Goal: Task Accomplishment & Management: Manage account settings

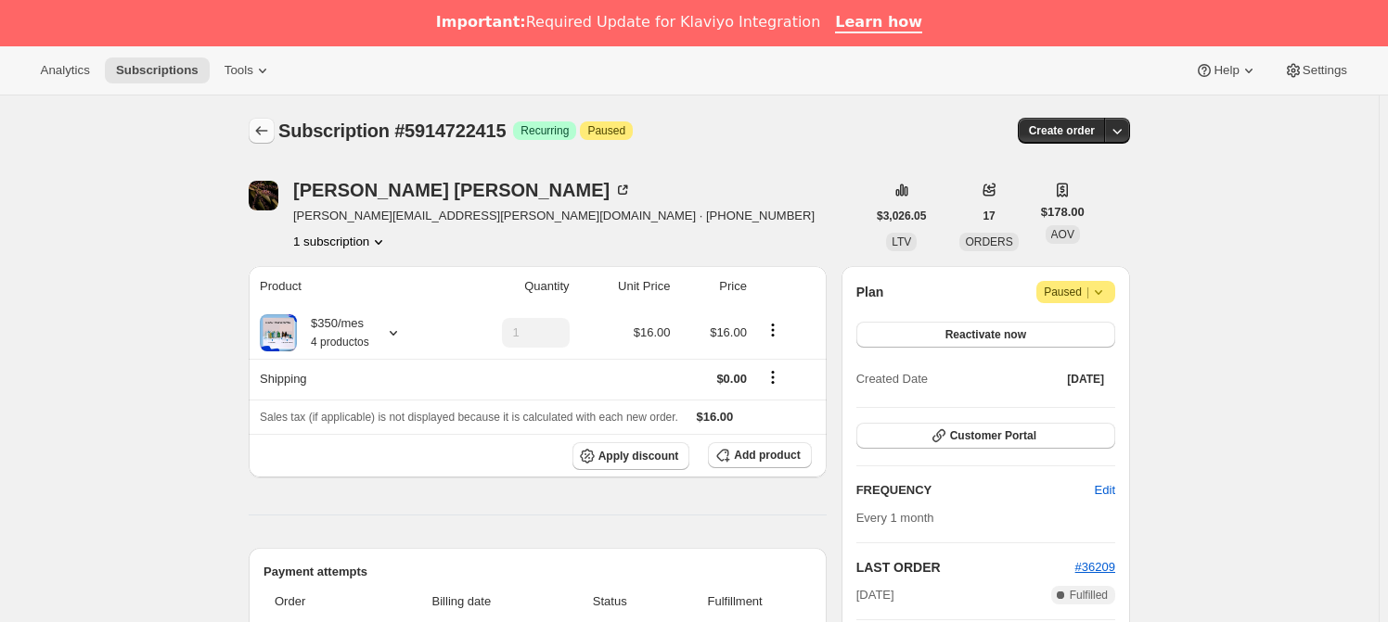
click at [263, 126] on icon "Subscriptions" at bounding box center [261, 131] width 19 height 19
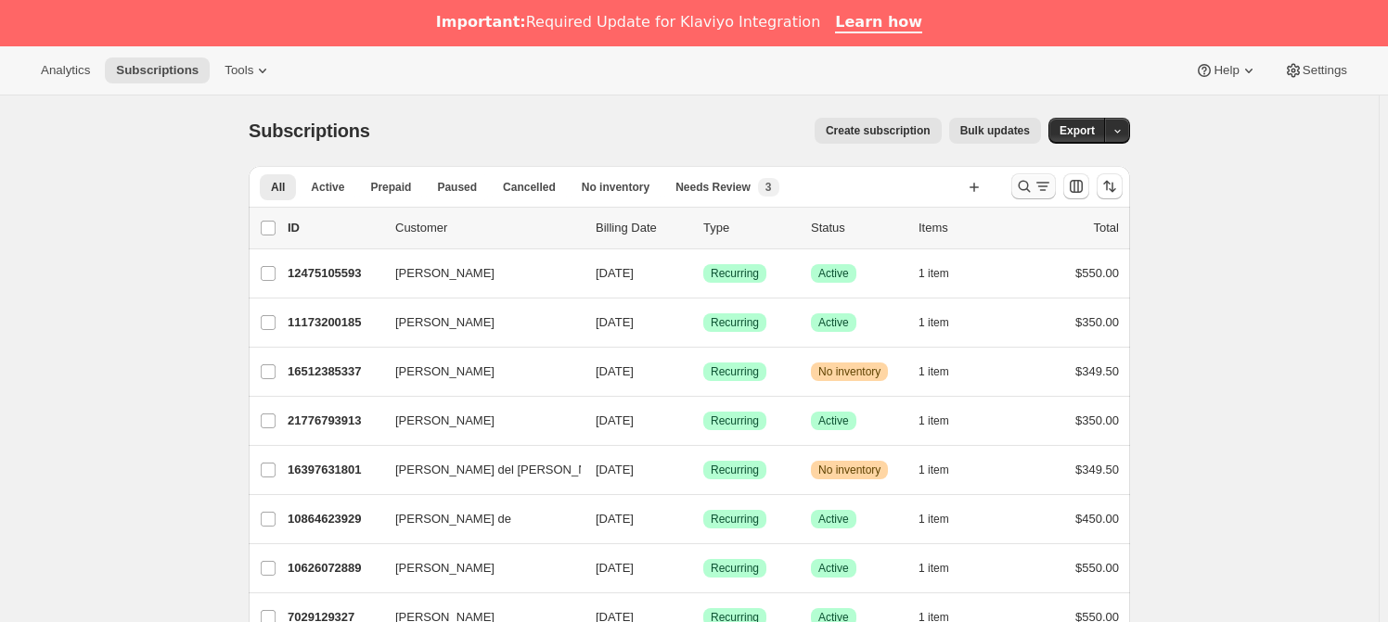
click at [1018, 180] on button "Search and filter results" at bounding box center [1033, 186] width 45 height 26
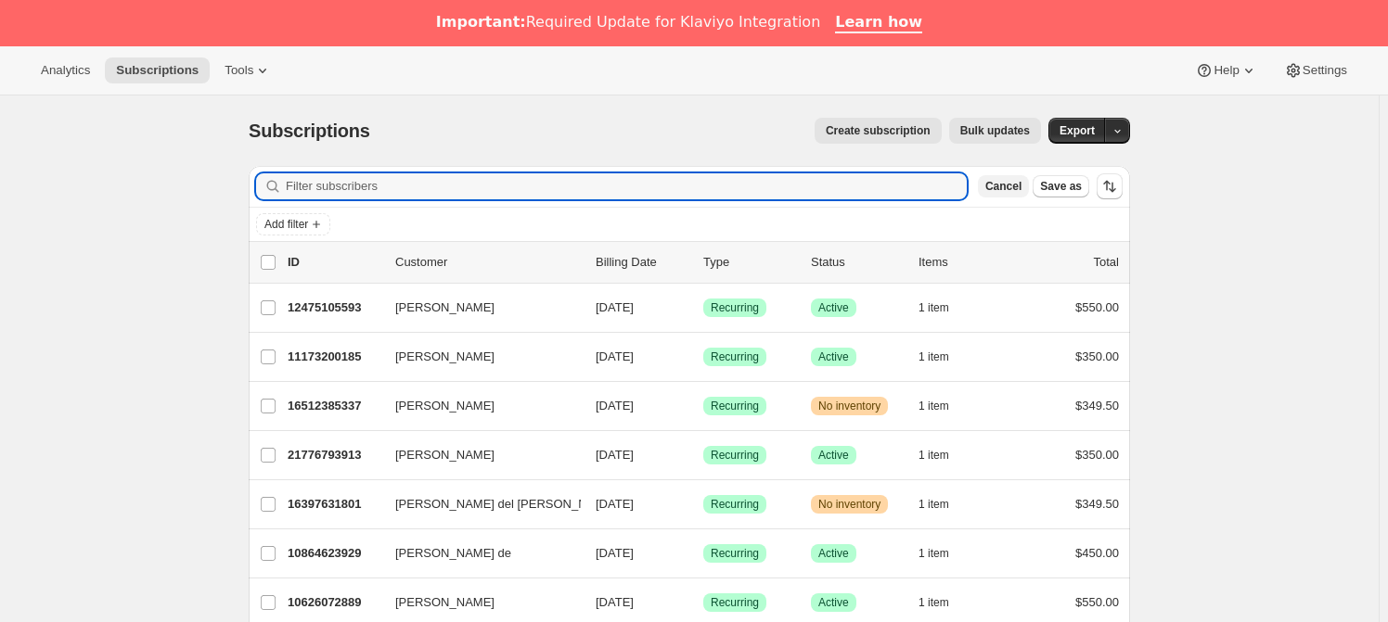
paste input "[EMAIL_ADDRESS][DOMAIN_NAME]"
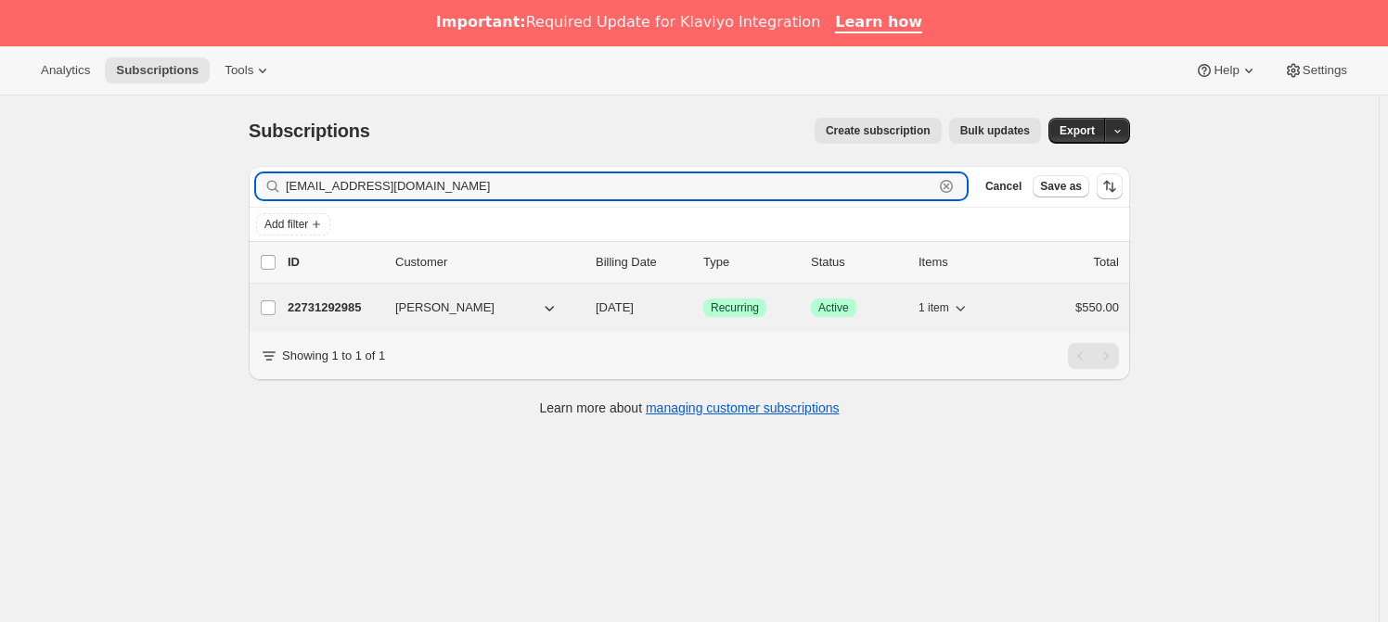
type input "[EMAIL_ADDRESS][DOMAIN_NAME]"
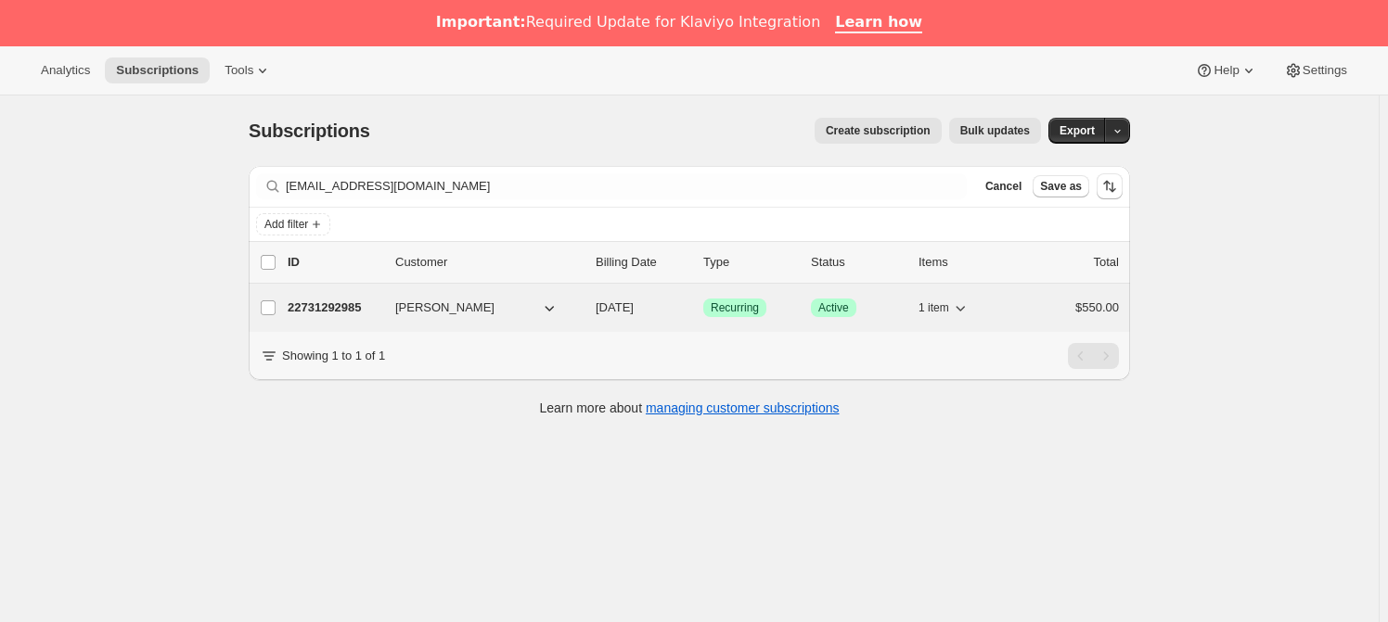
click at [494, 303] on span "[PERSON_NAME]" at bounding box center [444, 308] width 99 height 19
click at [337, 307] on p "22731292985" at bounding box center [334, 308] width 93 height 19
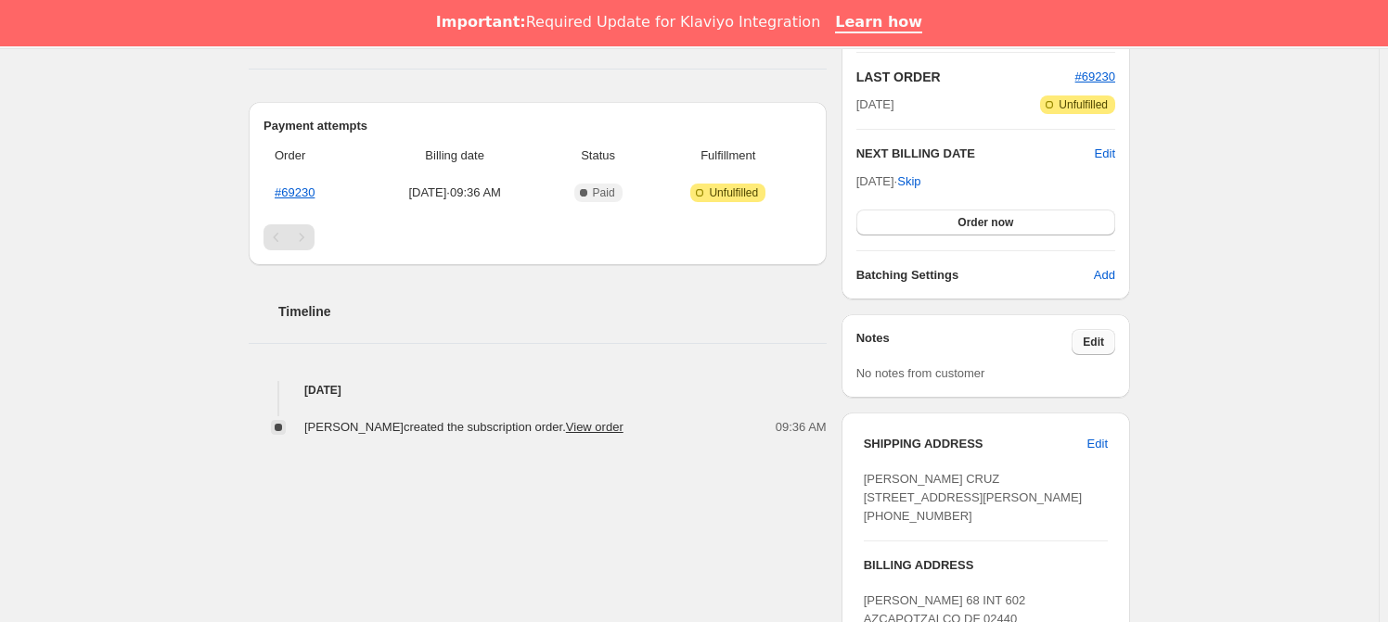
click at [1097, 339] on span "Edit" at bounding box center [1092, 342] width 21 height 15
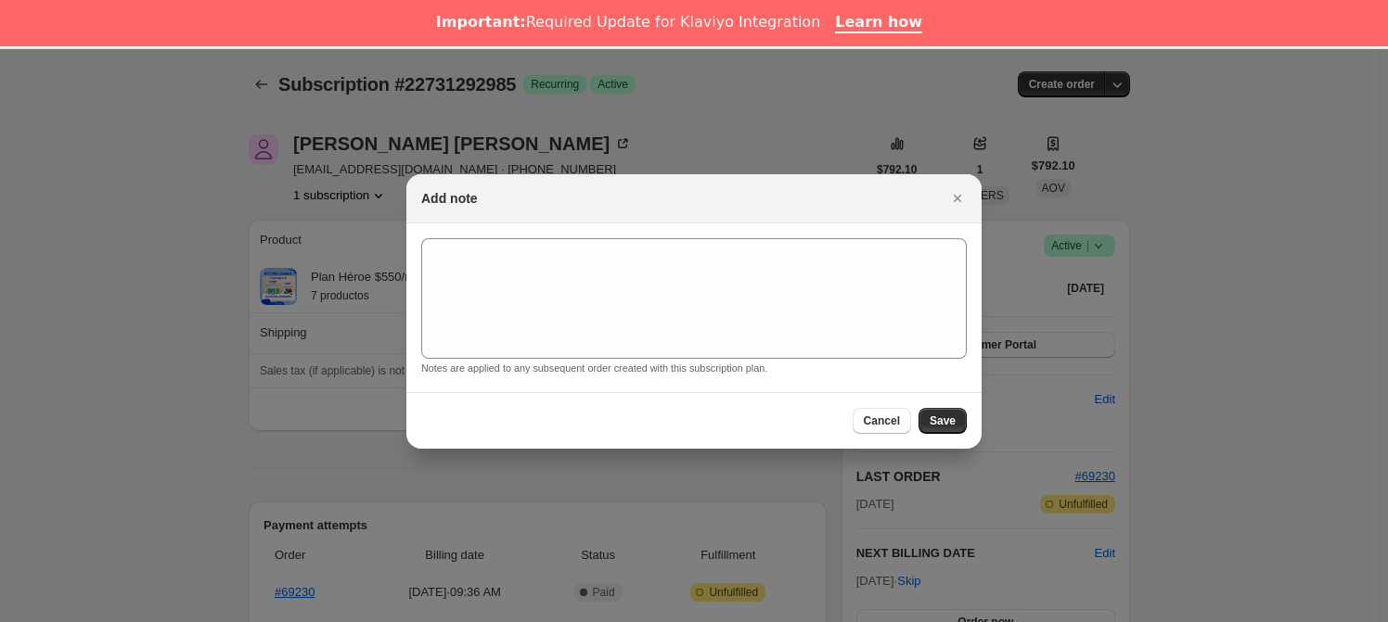
scroll to position [446, 0]
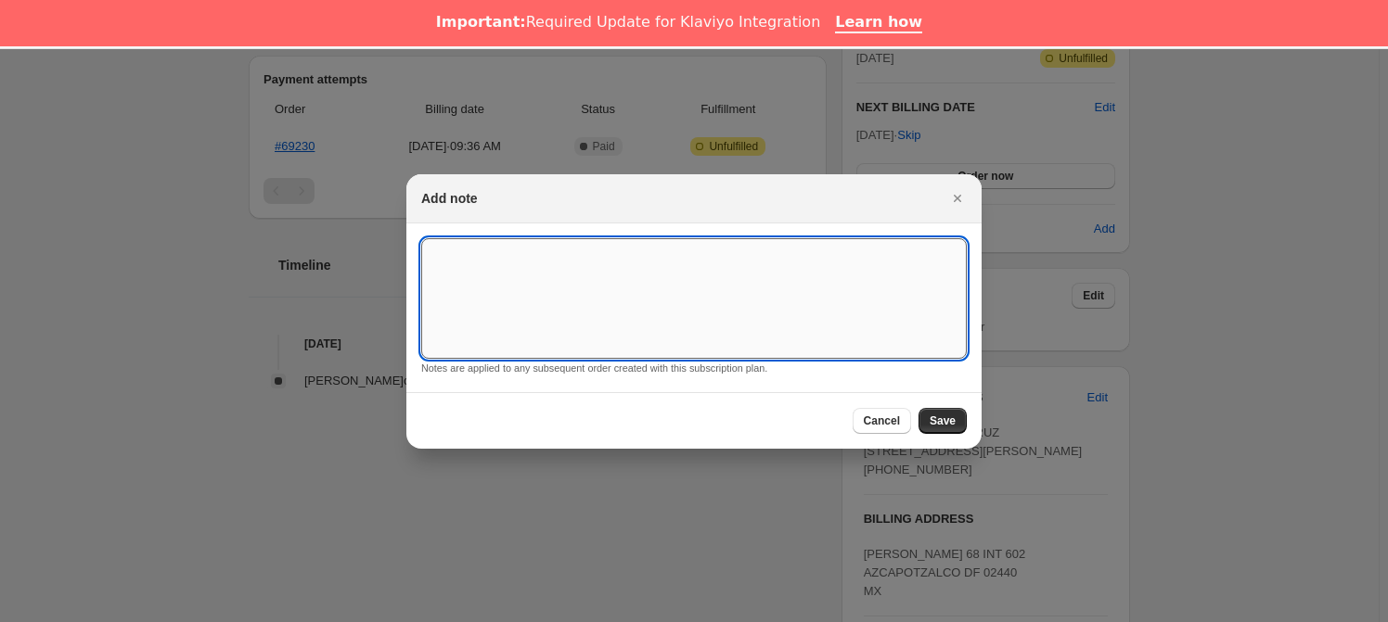
click at [671, 307] on textarea ":rej:" at bounding box center [693, 298] width 545 height 121
type textarea "*SUSK CONFIRM*"
click at [941, 429] on button "Save" at bounding box center [942, 421] width 48 height 26
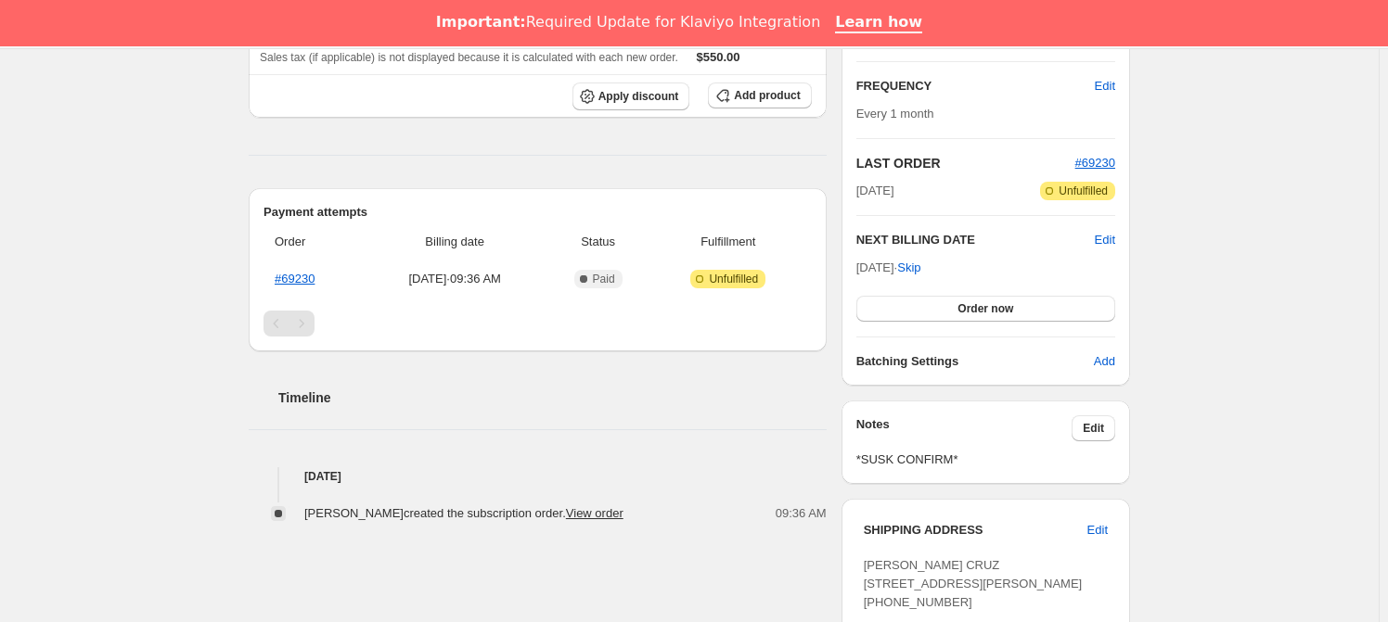
scroll to position [0, 0]
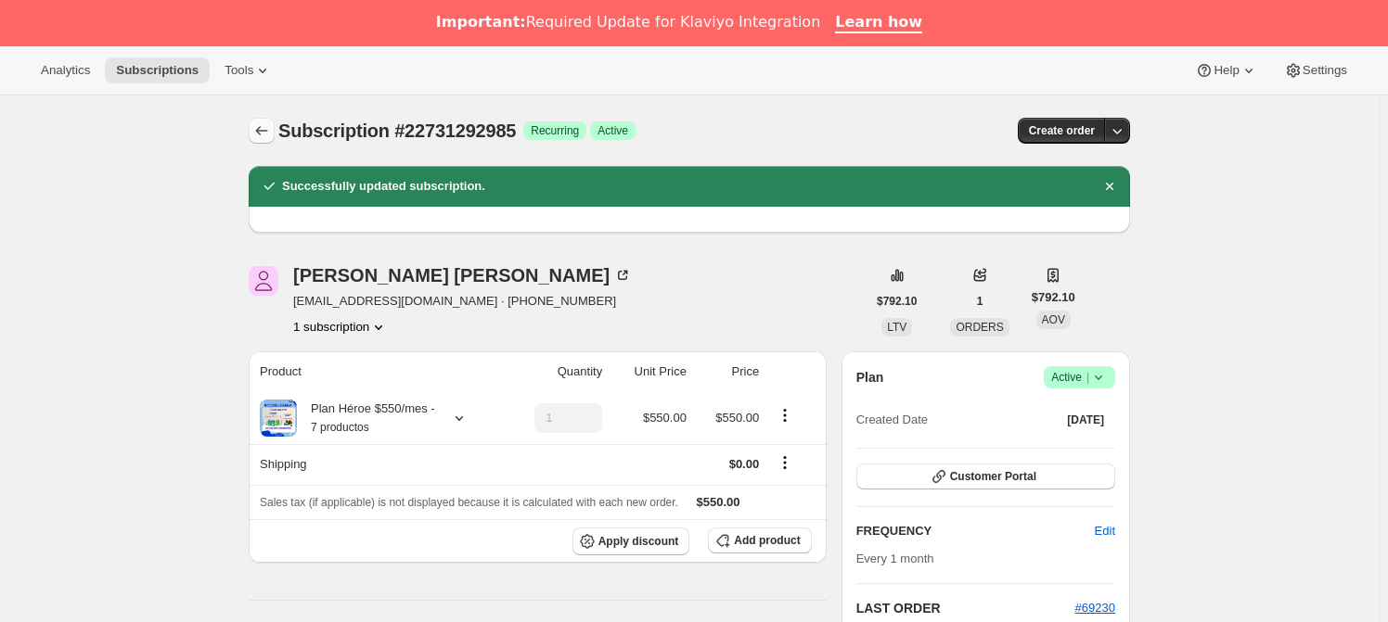
click at [254, 138] on button "Subscriptions" at bounding box center [262, 131] width 26 height 26
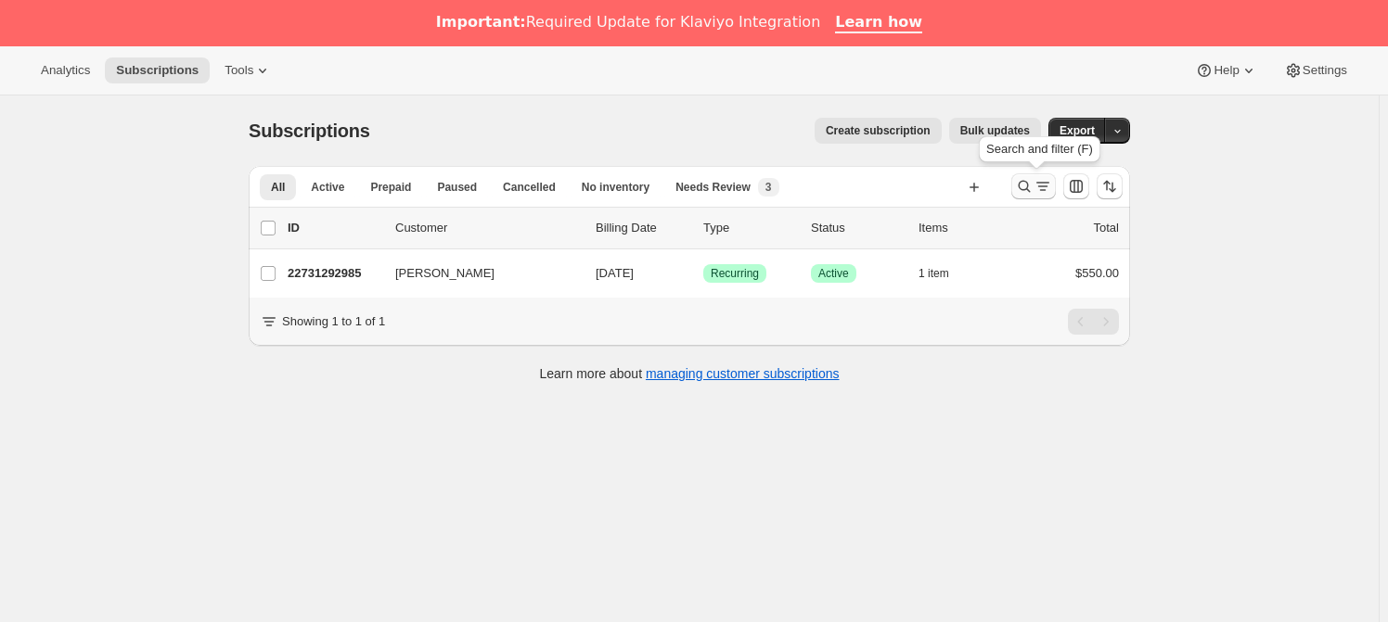
click at [1031, 187] on icon "Search and filter results" at bounding box center [1024, 186] width 19 height 19
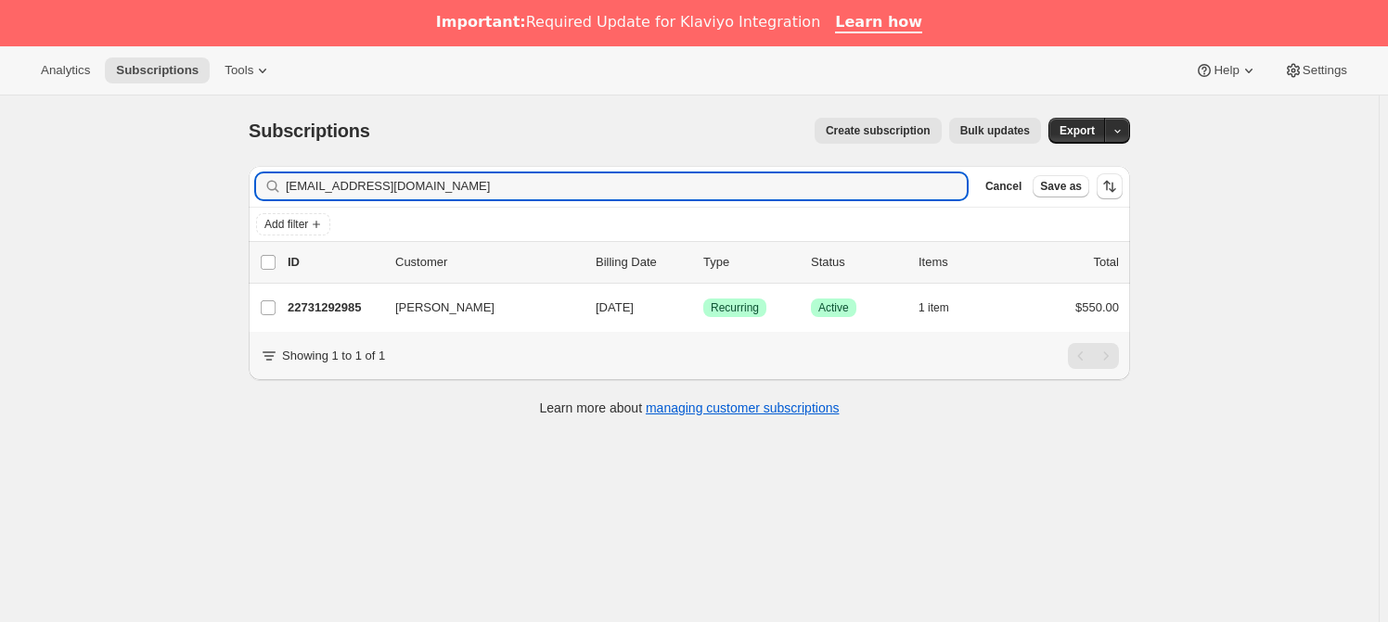
drag, startPoint x: 445, startPoint y: 181, endPoint x: 203, endPoint y: 170, distance: 242.3
click at [203, 170] on div "Subscriptions. This page is ready Subscriptions Create subscription Bulk update…" at bounding box center [689, 407] width 1378 height 622
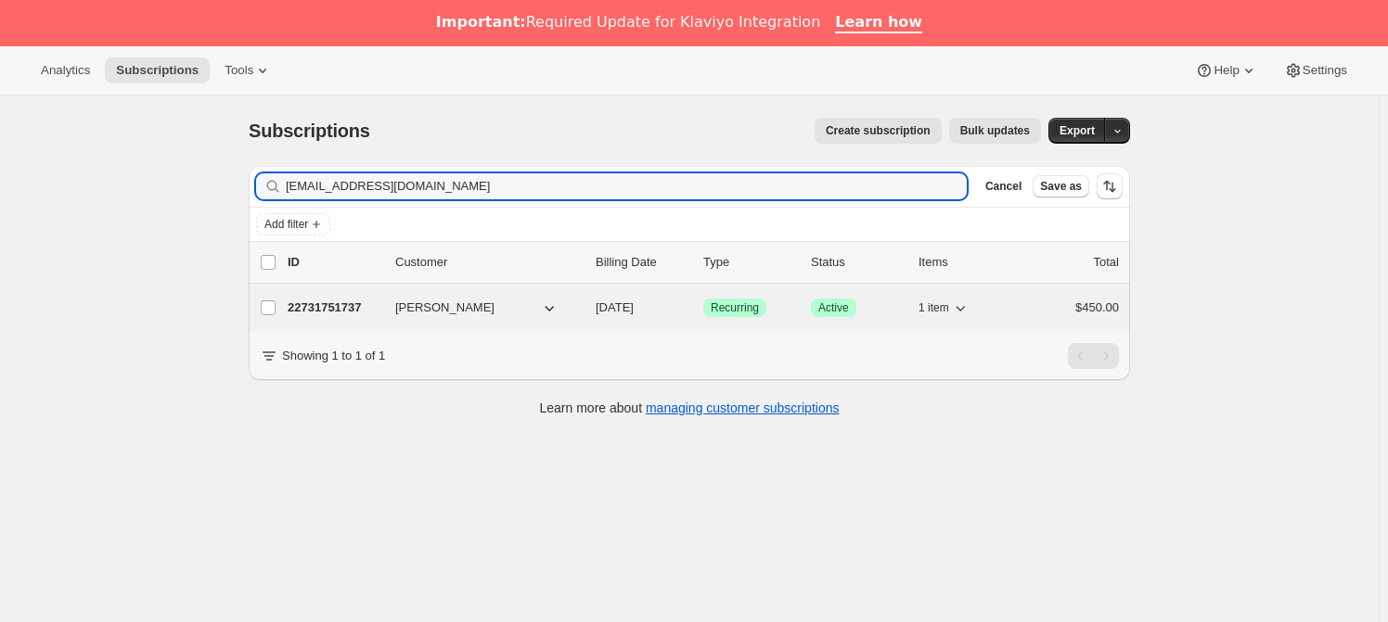
type input "[EMAIL_ADDRESS][DOMAIN_NAME]"
click at [344, 301] on p "22731751737" at bounding box center [334, 308] width 93 height 19
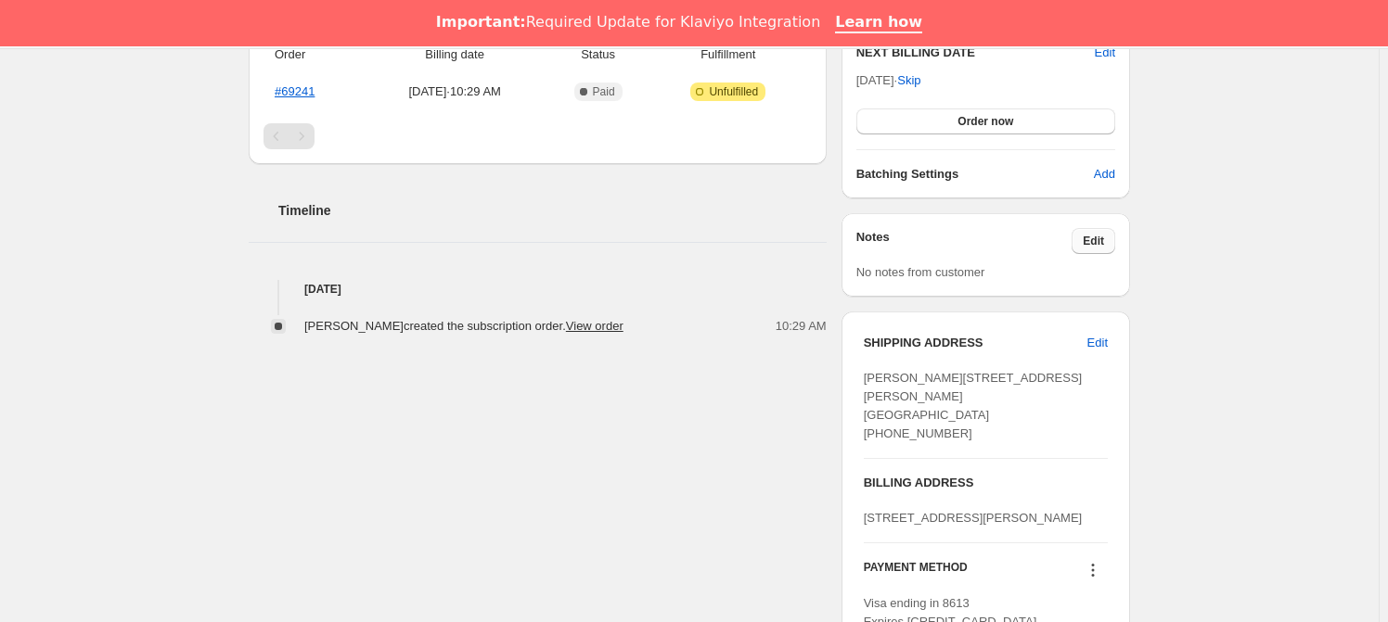
scroll to position [547, 0]
click at [1093, 239] on span "Edit" at bounding box center [1092, 241] width 21 height 15
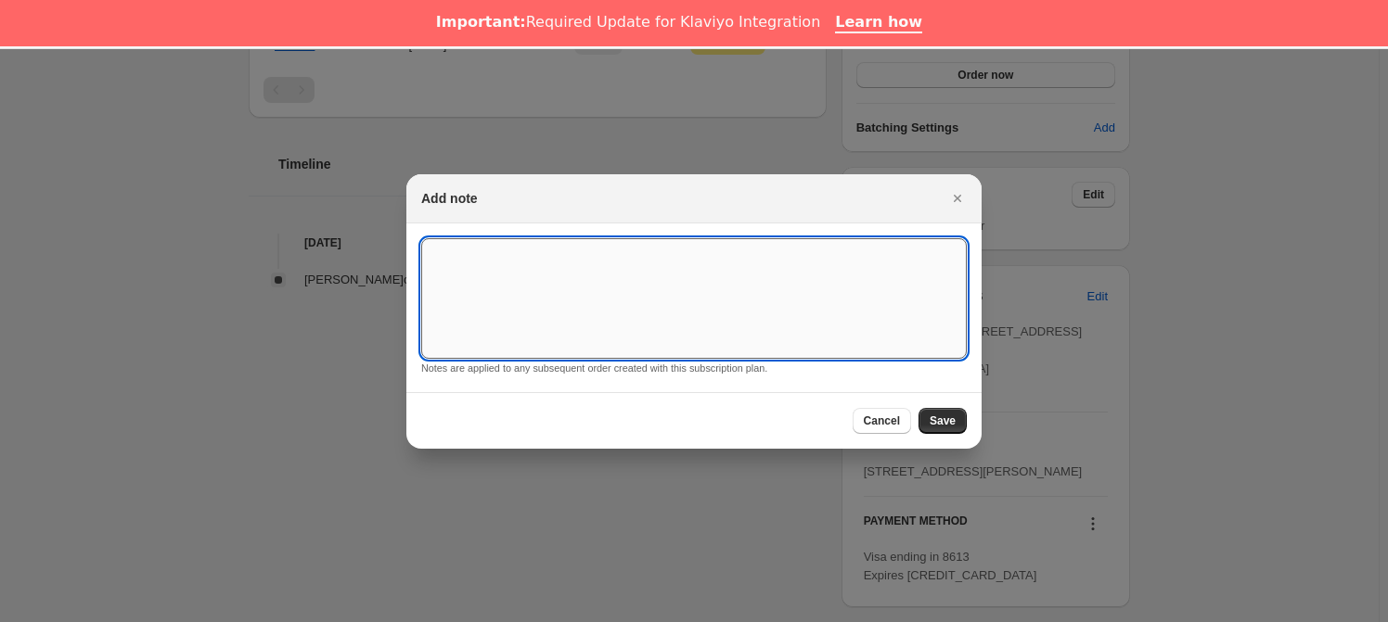
click at [461, 302] on textarea ":rl3:" at bounding box center [693, 298] width 545 height 121
type textarea "*SUSK CONFIRM*"
click at [939, 416] on span "Save" at bounding box center [942, 421] width 26 height 15
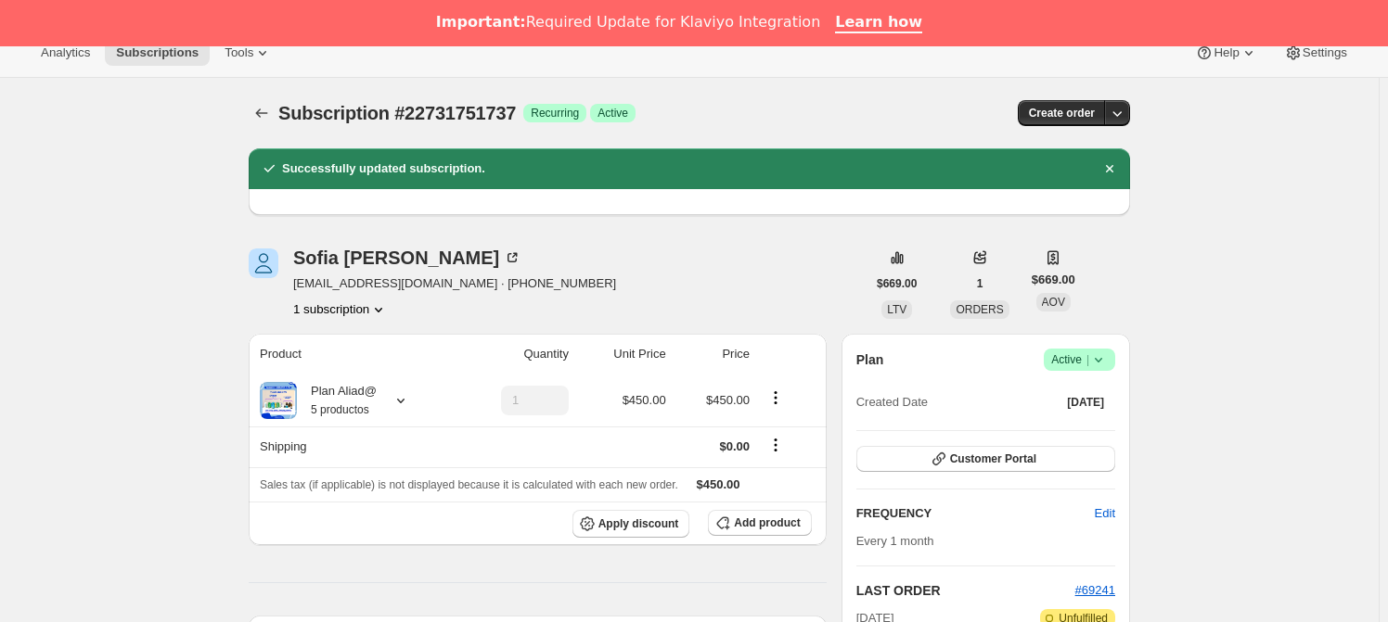
scroll to position [0, 0]
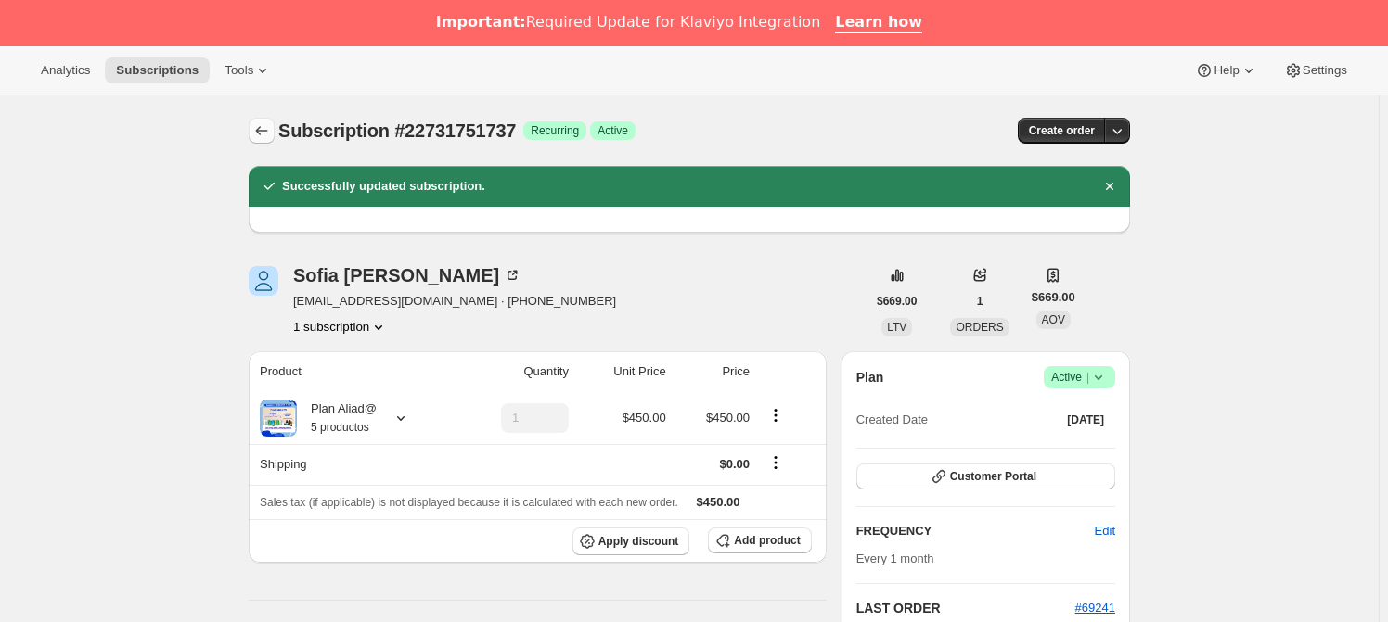
click at [262, 128] on icon "Subscriptions" at bounding box center [262, 130] width 12 height 9
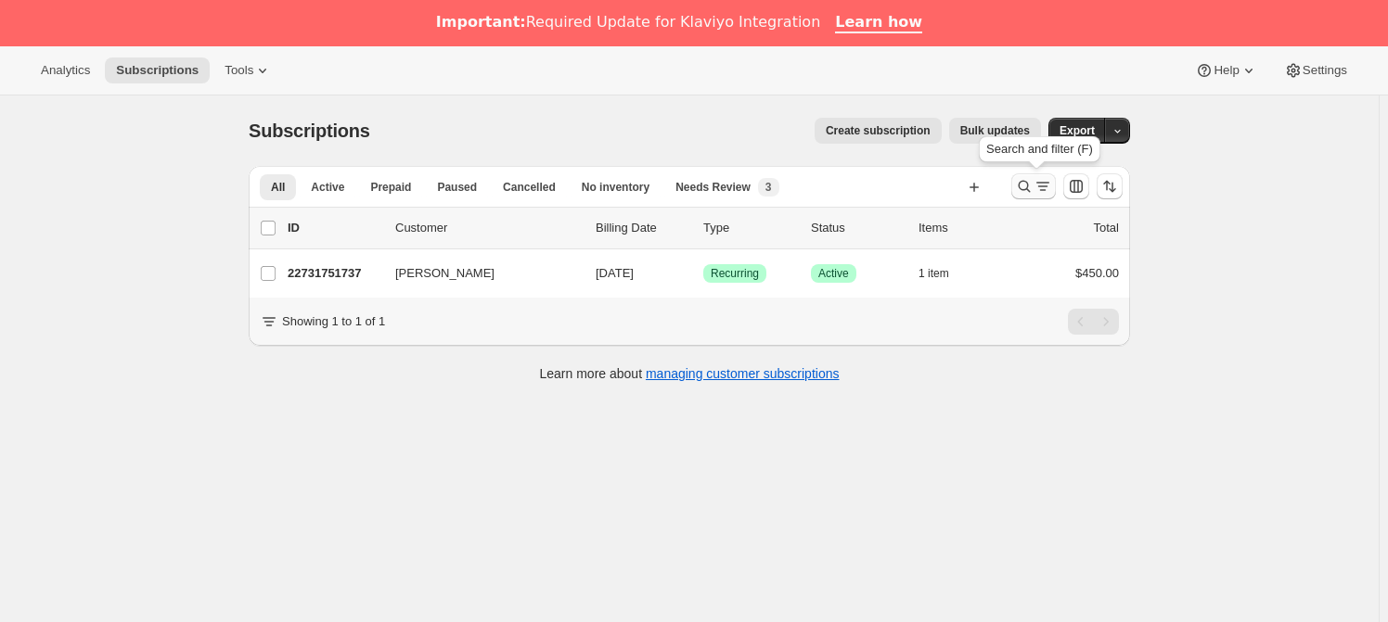
click at [1031, 191] on icon "Search and filter results" at bounding box center [1024, 186] width 19 height 19
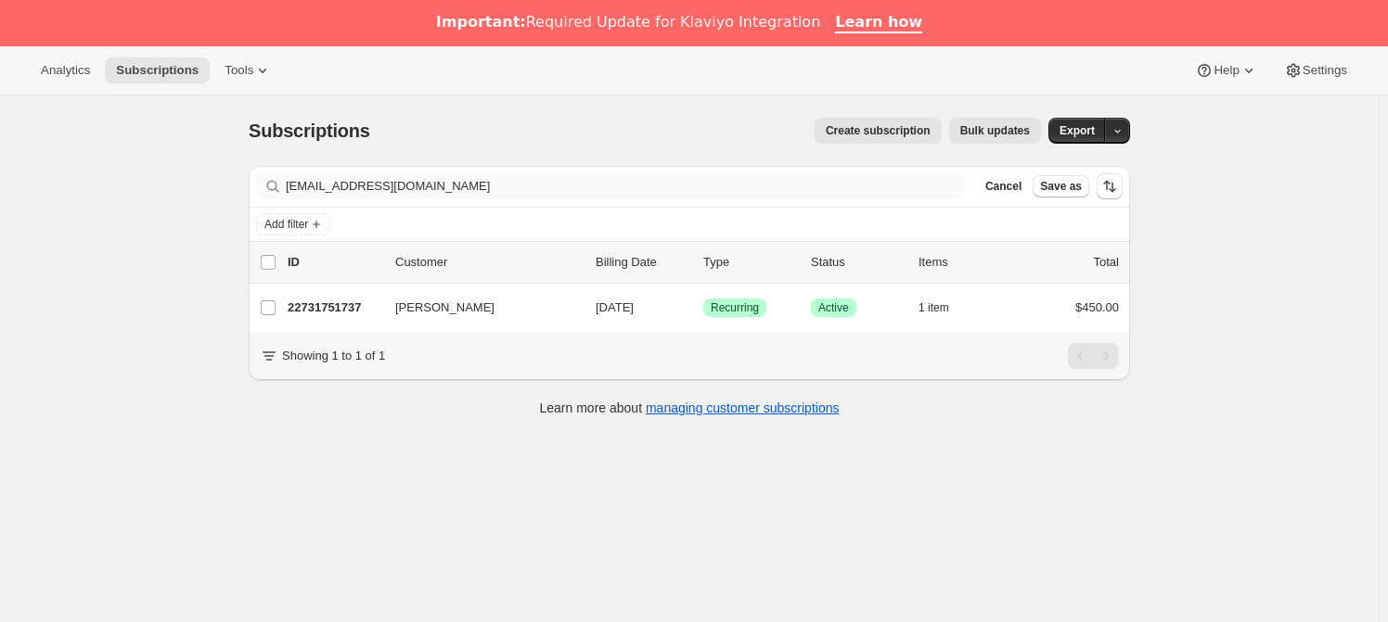
drag, startPoint x: 450, startPoint y: 203, endPoint x: 378, endPoint y: 176, distance: 77.2
click at [285, 184] on div "Filter subscribers [EMAIL_ADDRESS][DOMAIN_NAME] Clear Cancel Save as" at bounding box center [689, 186] width 881 height 41
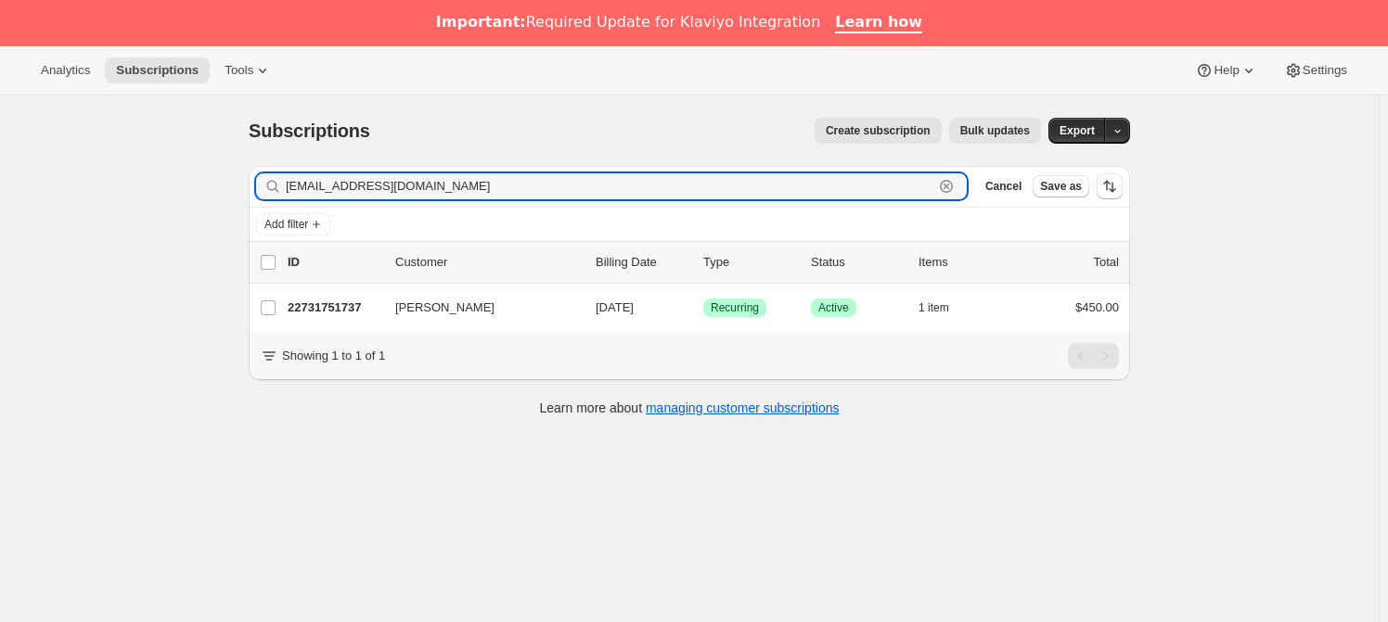
drag, startPoint x: 443, startPoint y: 183, endPoint x: 205, endPoint y: 170, distance: 238.7
click at [205, 170] on div "Subscriptions. This page is ready Subscriptions Create subscription Bulk update…" at bounding box center [689, 407] width 1378 height 622
paste input "[EMAIL_ADDRESS][DOMAIN_NAME]"
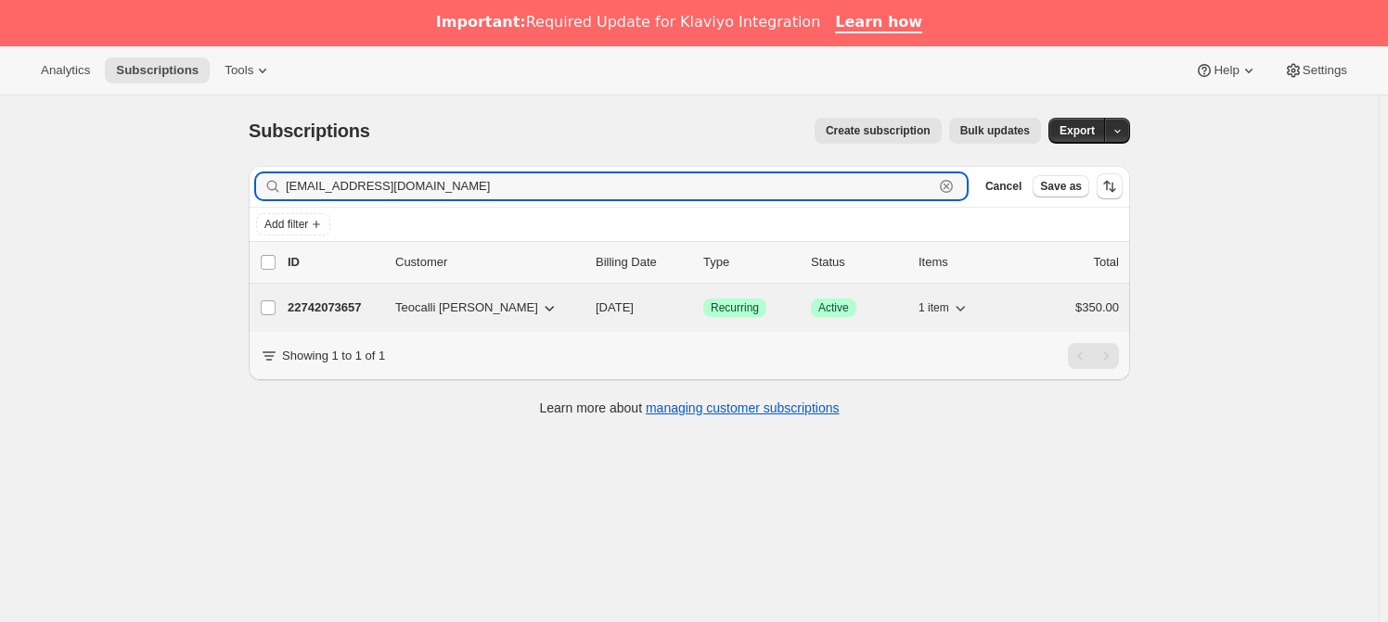
type input "[EMAIL_ADDRESS][DOMAIN_NAME]"
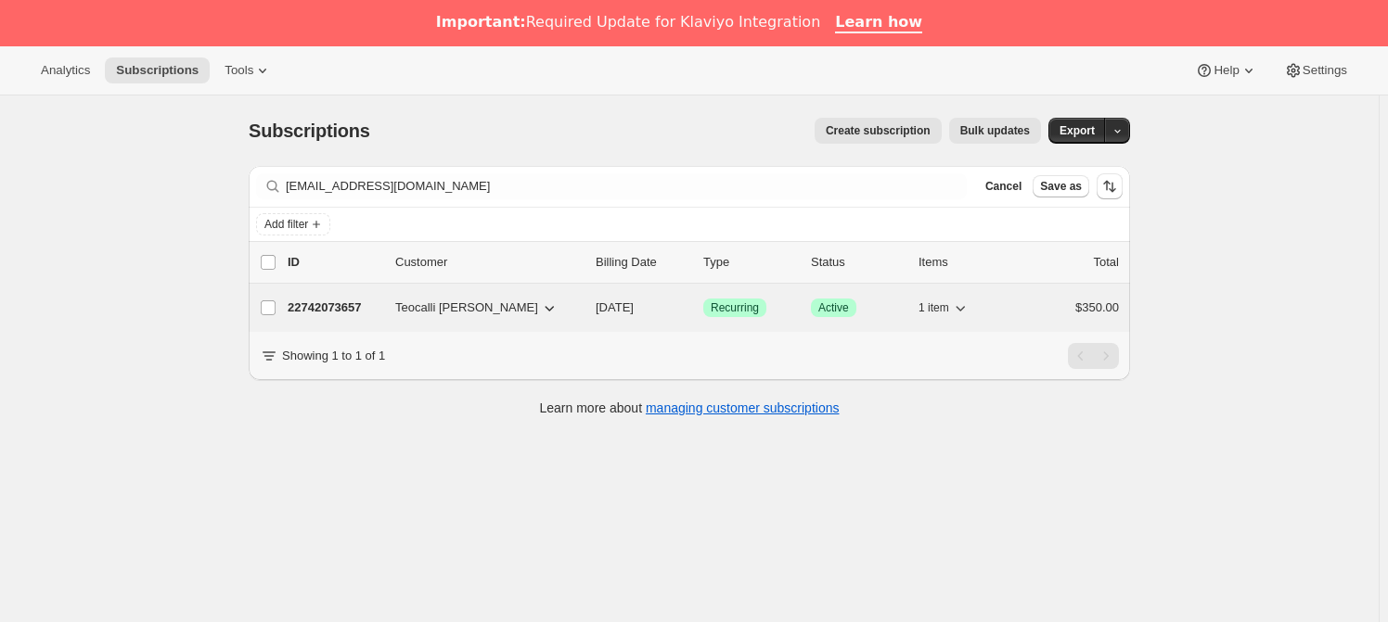
click at [362, 304] on p "22742073657" at bounding box center [334, 308] width 93 height 19
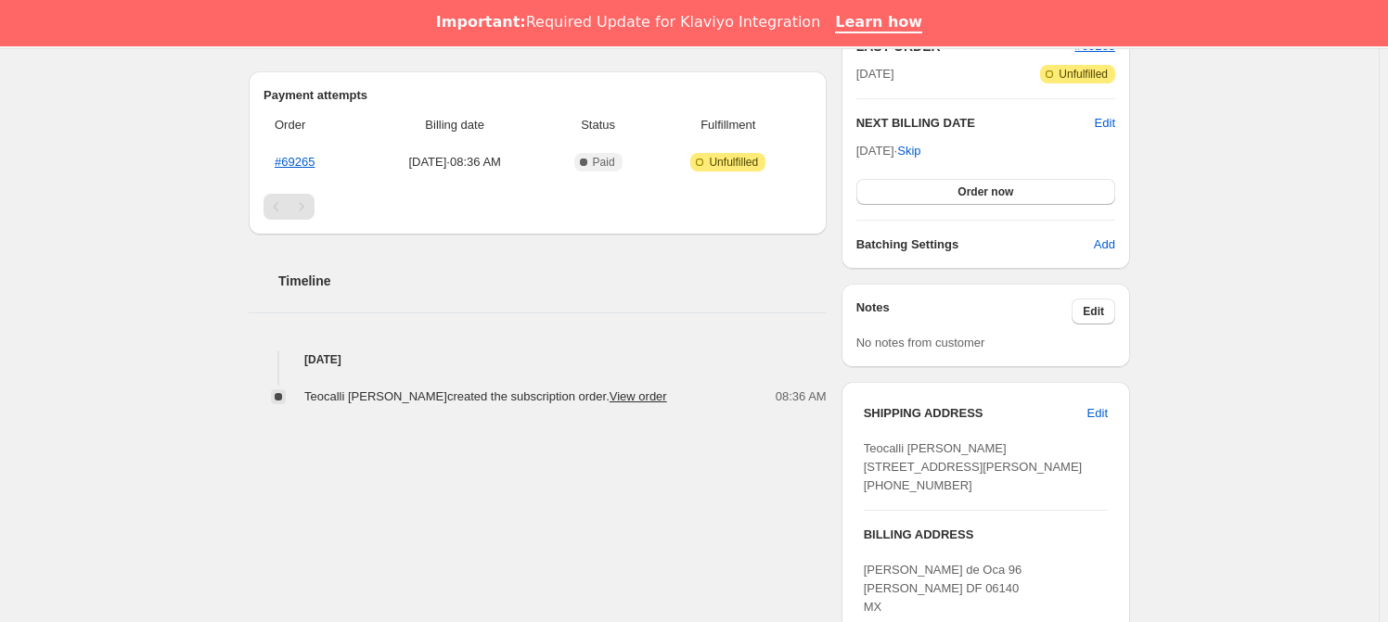
scroll to position [506, 0]
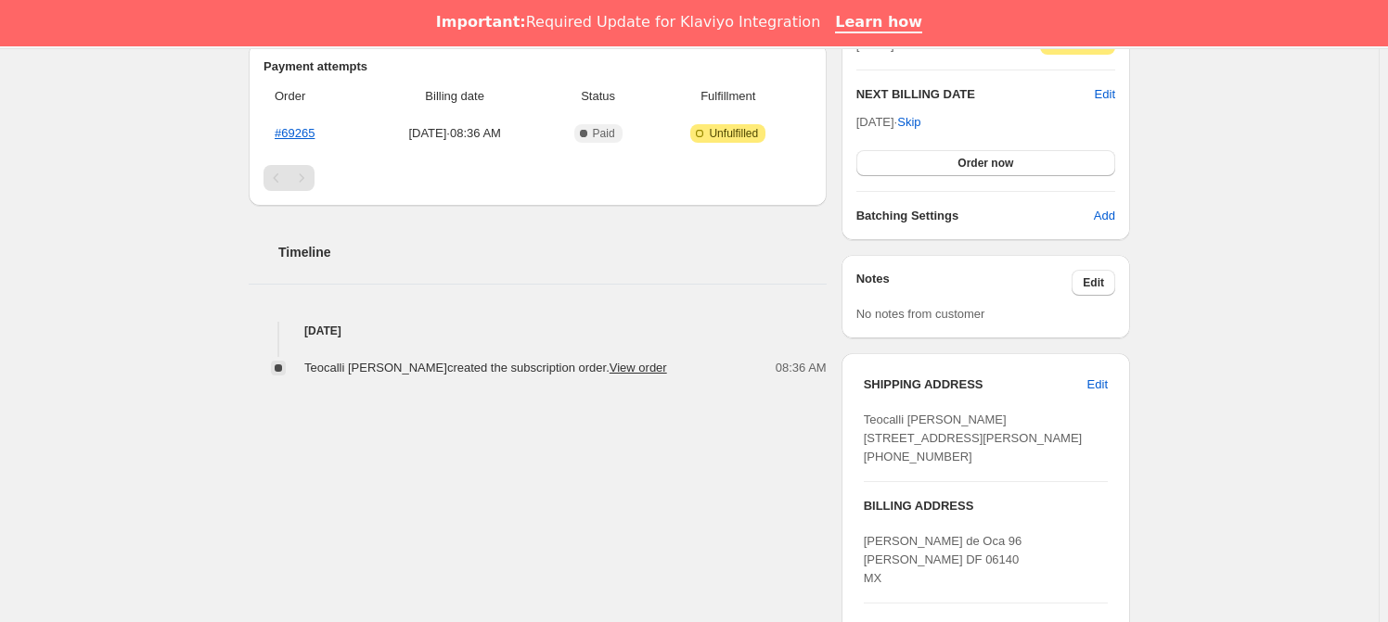
drag, startPoint x: 1091, startPoint y: 275, endPoint x: 807, endPoint y: 278, distance: 283.8
click at [1070, 275] on div "Notes Edit" at bounding box center [985, 283] width 259 height 26
click at [1095, 281] on span "Edit" at bounding box center [1092, 282] width 21 height 15
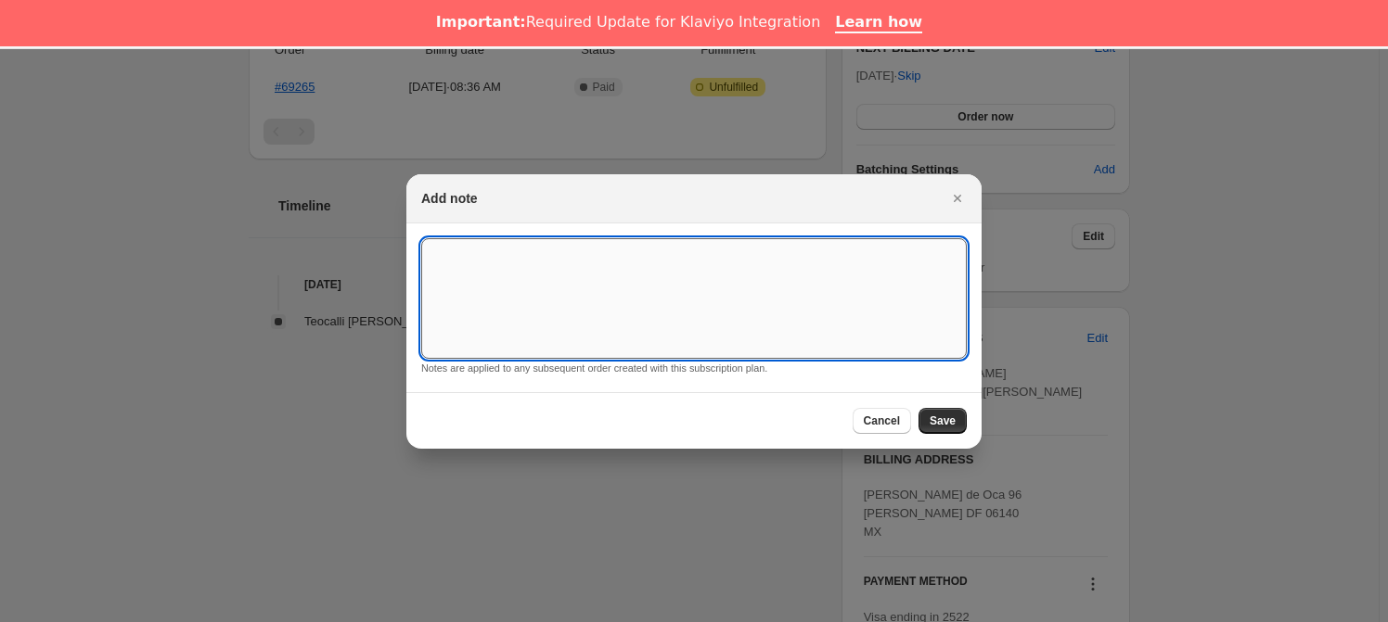
click at [561, 292] on textarea ":rri:" at bounding box center [693, 298] width 545 height 121
type textarea "*SUSK CONFIRM*"
click at [935, 414] on span "Save" at bounding box center [942, 421] width 26 height 15
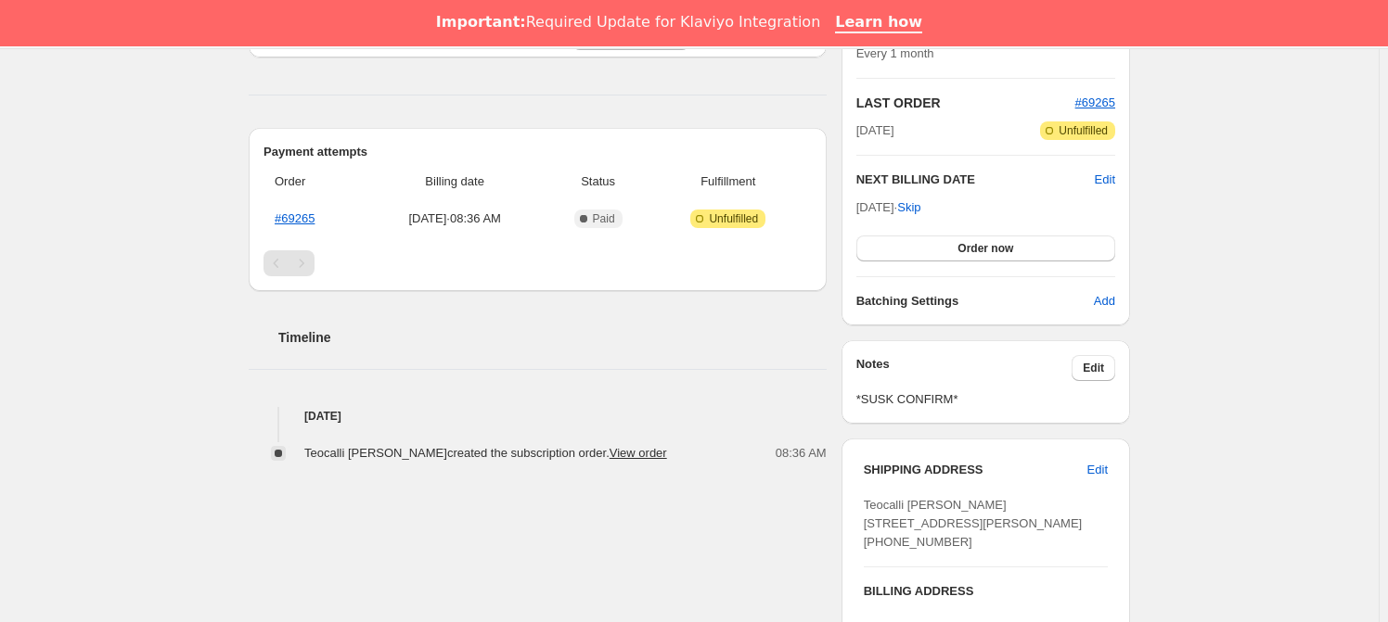
scroll to position [0, 0]
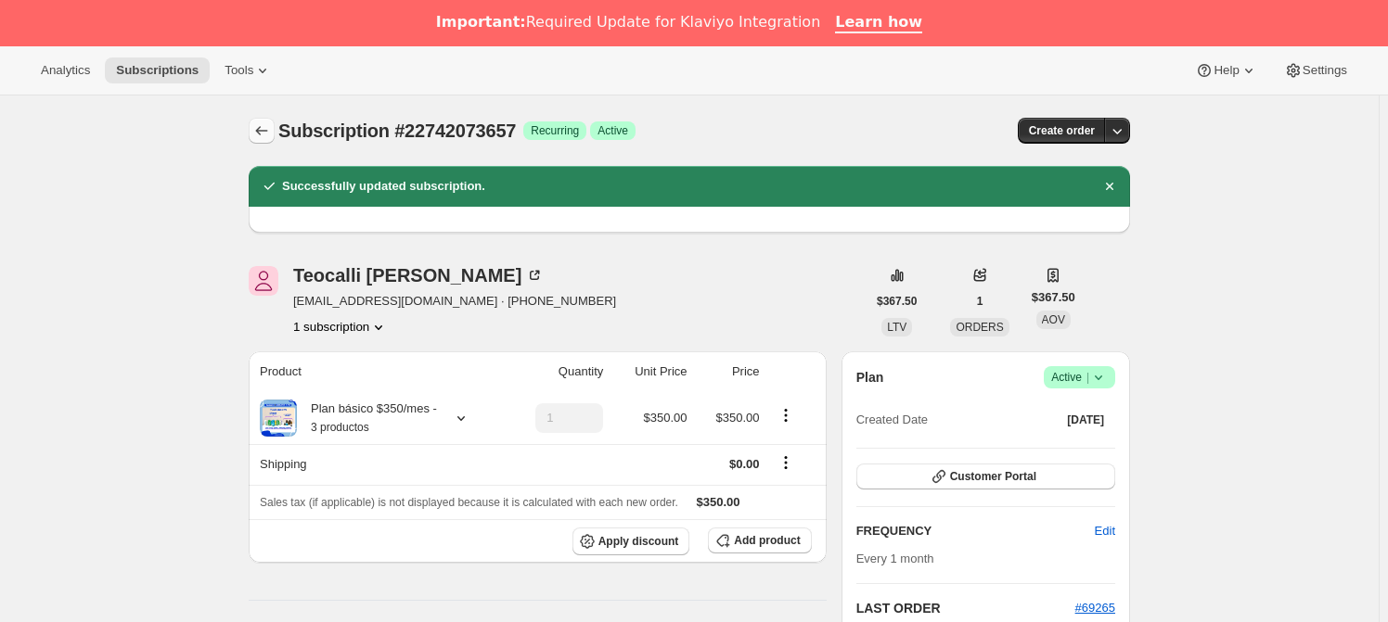
click at [263, 138] on icon "Subscriptions" at bounding box center [261, 131] width 19 height 19
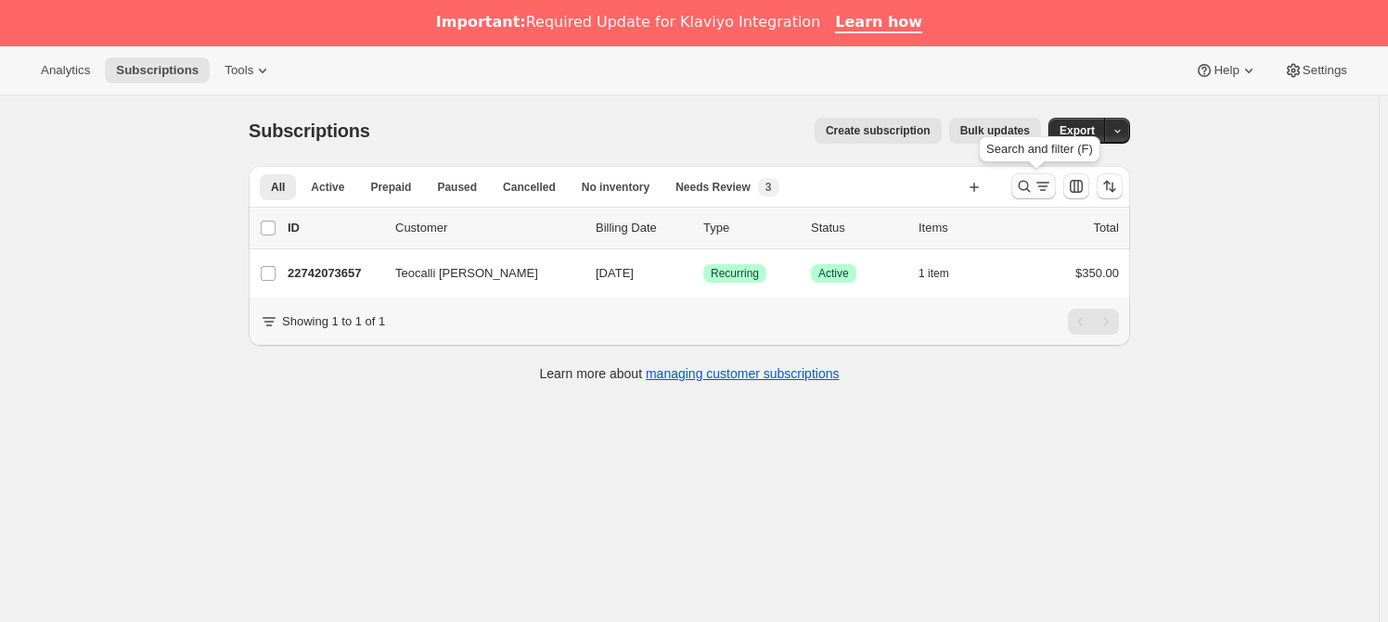
click at [1030, 179] on icon "Search and filter results" at bounding box center [1024, 186] width 19 height 19
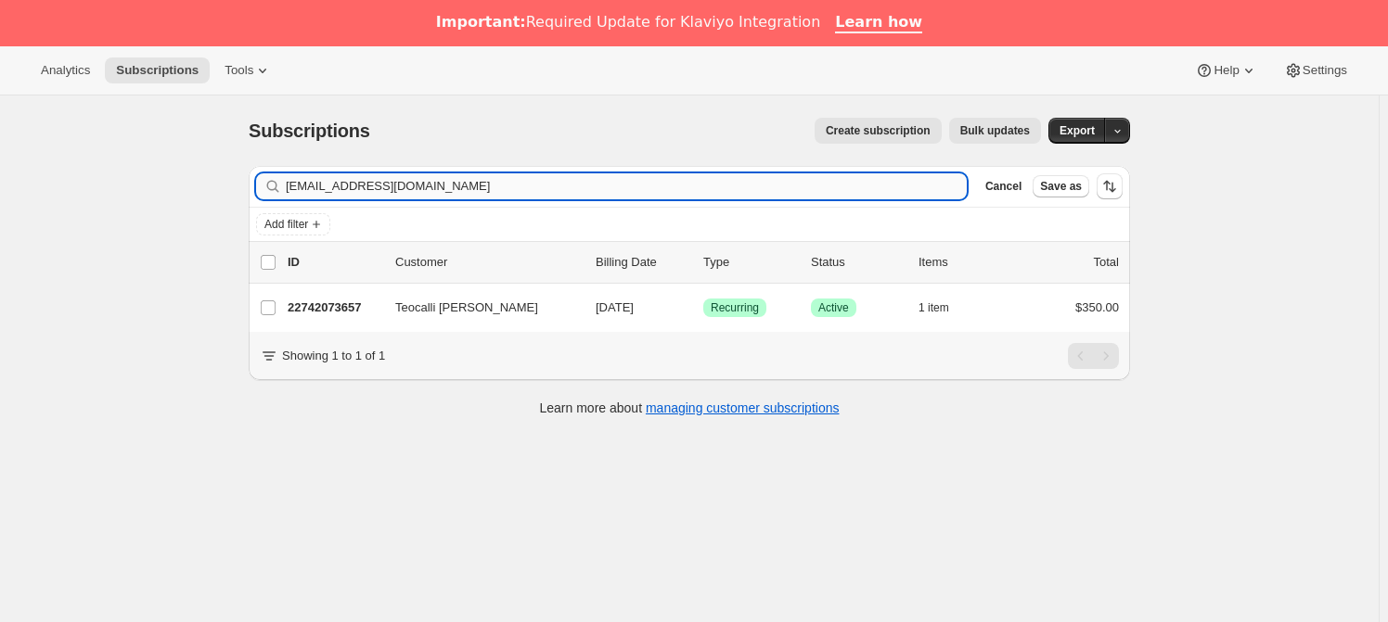
drag, startPoint x: 380, startPoint y: 180, endPoint x: 301, endPoint y: 175, distance: 79.9
click at [301, 175] on input "[EMAIL_ADDRESS][DOMAIN_NAME]" at bounding box center [626, 186] width 681 height 26
type input "t"
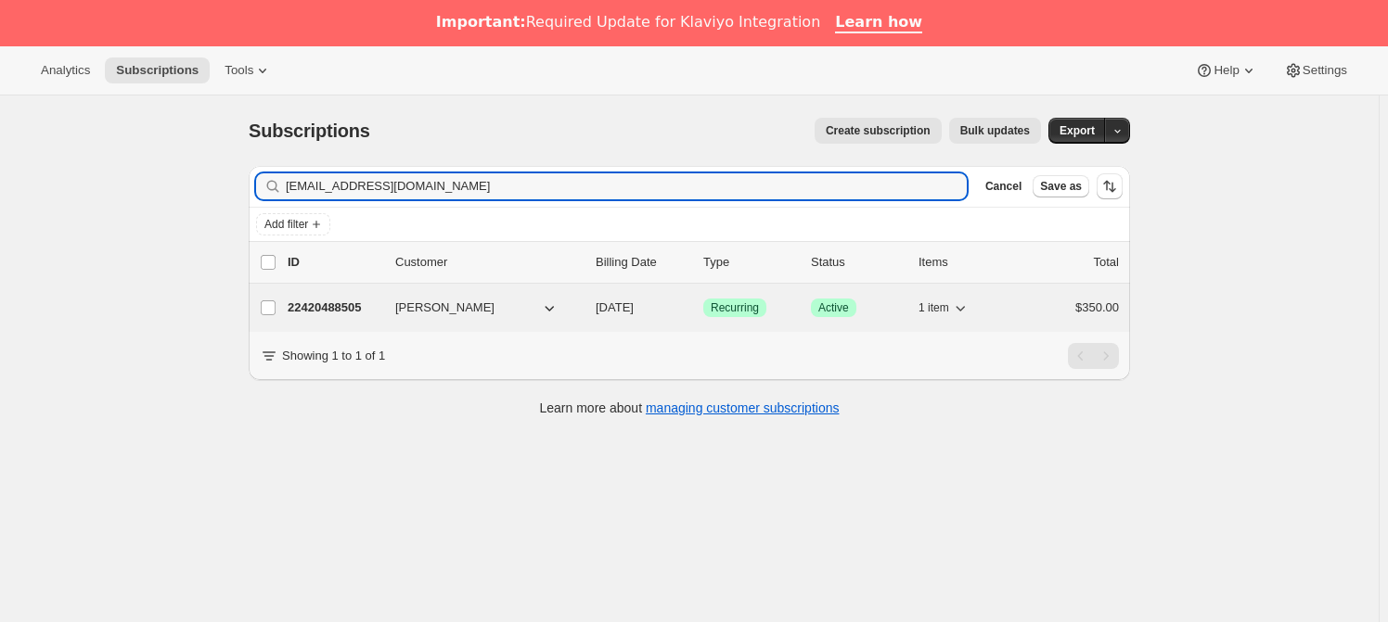
type input "[EMAIL_ADDRESS][DOMAIN_NAME]"
click at [362, 308] on p "22420488505" at bounding box center [334, 308] width 93 height 19
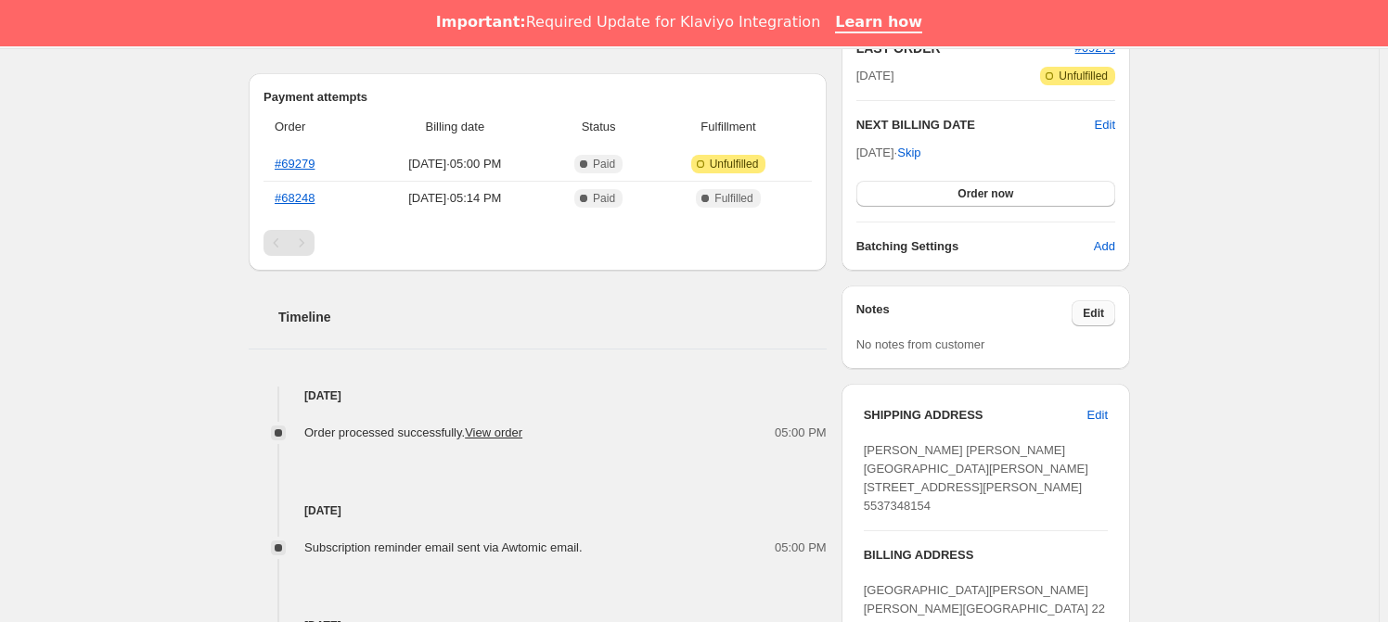
click at [1088, 317] on span "Edit" at bounding box center [1092, 313] width 21 height 15
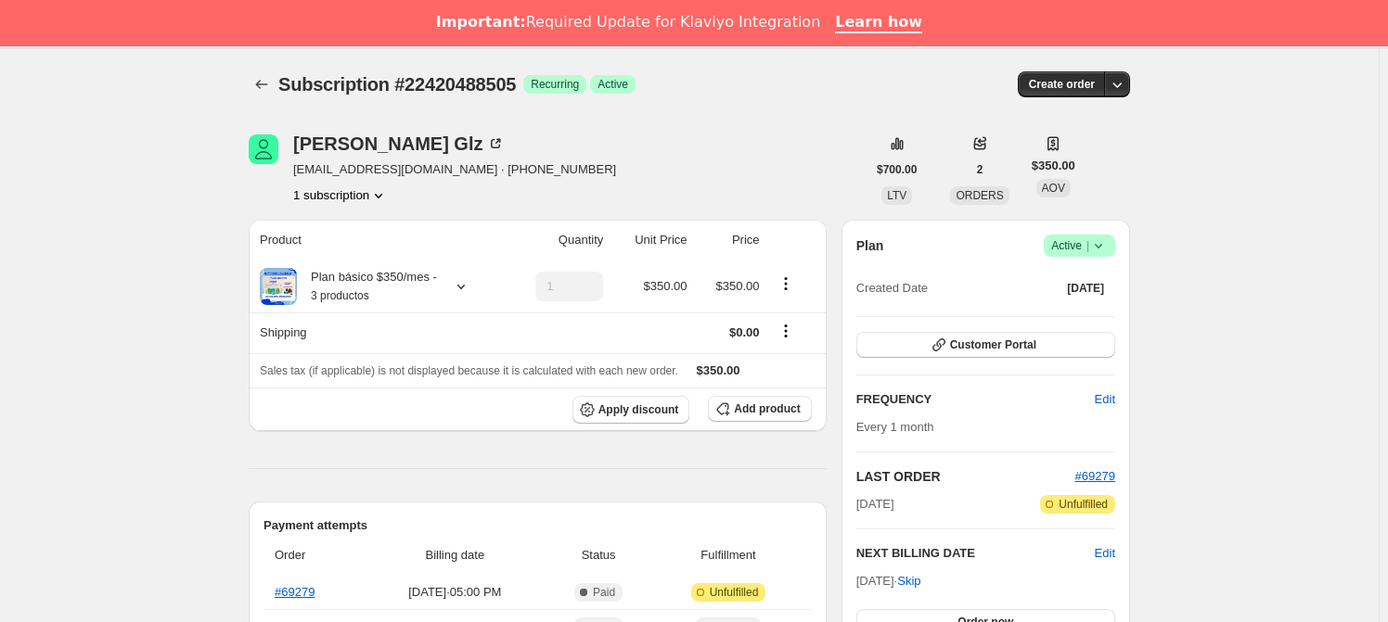
scroll to position [475, 0]
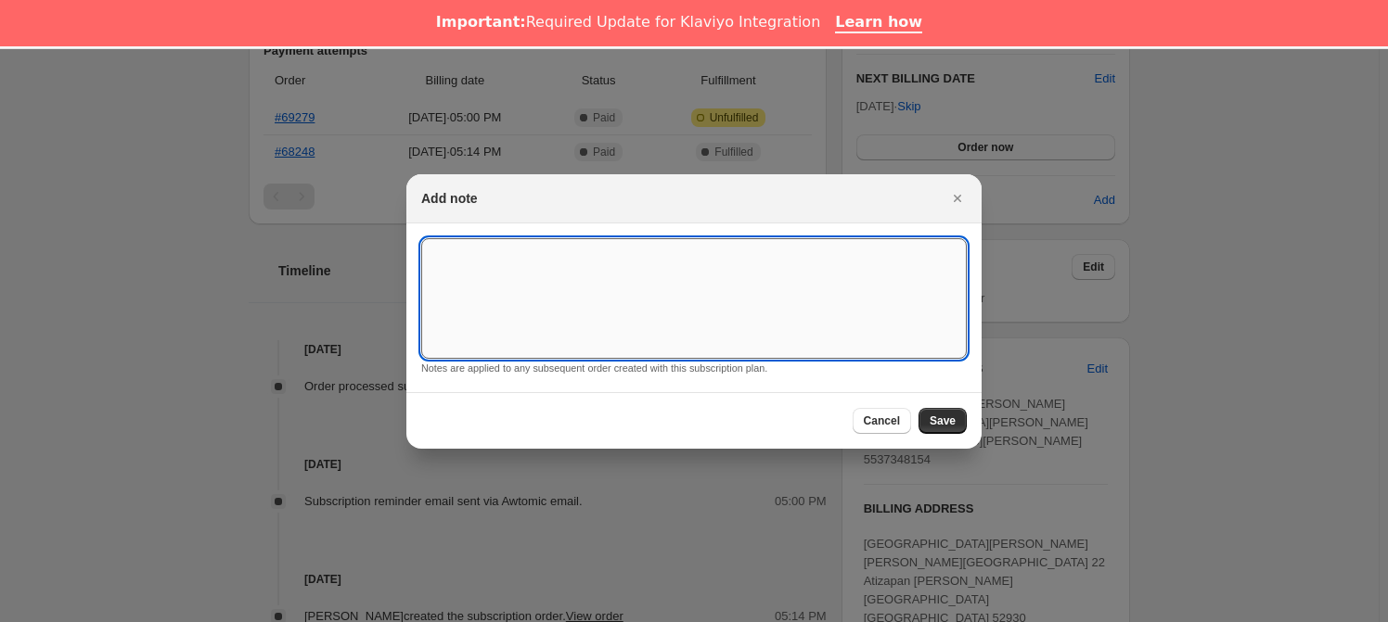
click at [718, 324] on textarea ":r121:" at bounding box center [693, 298] width 545 height 121
type textarea "*SUSK CONFIRM*"
click at [930, 419] on button "Save" at bounding box center [942, 421] width 48 height 26
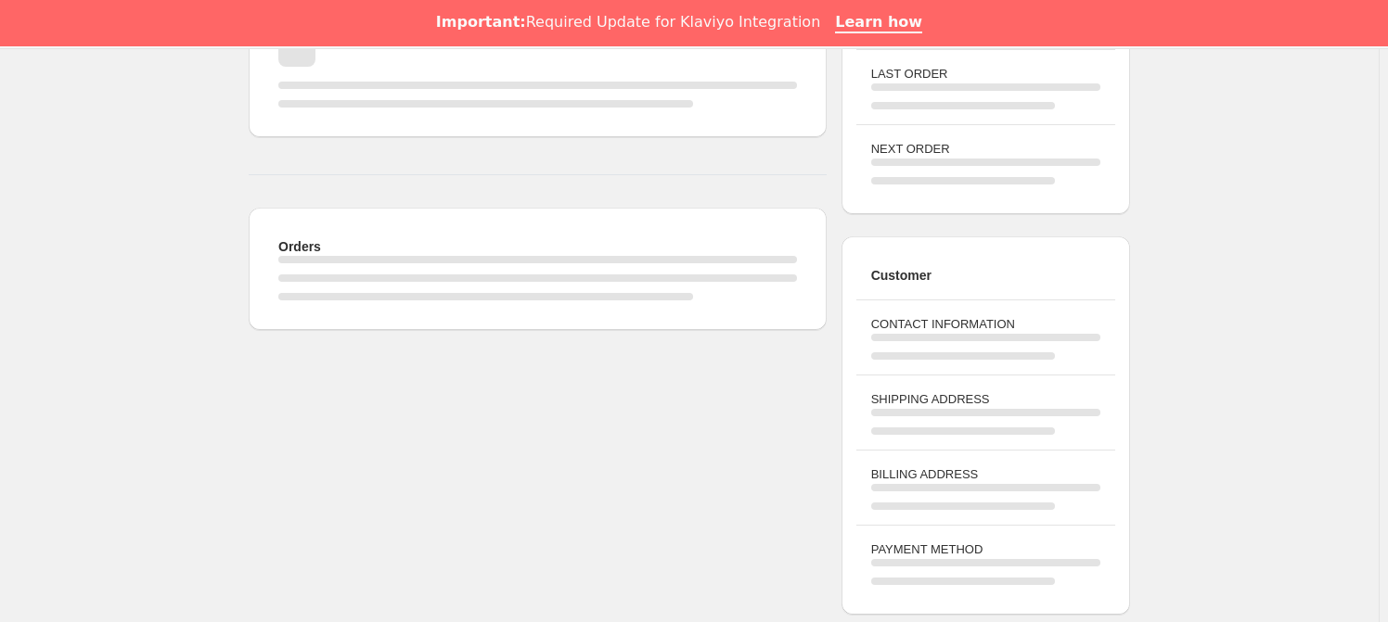
scroll to position [261, 0]
